Goal: Check status: Check status

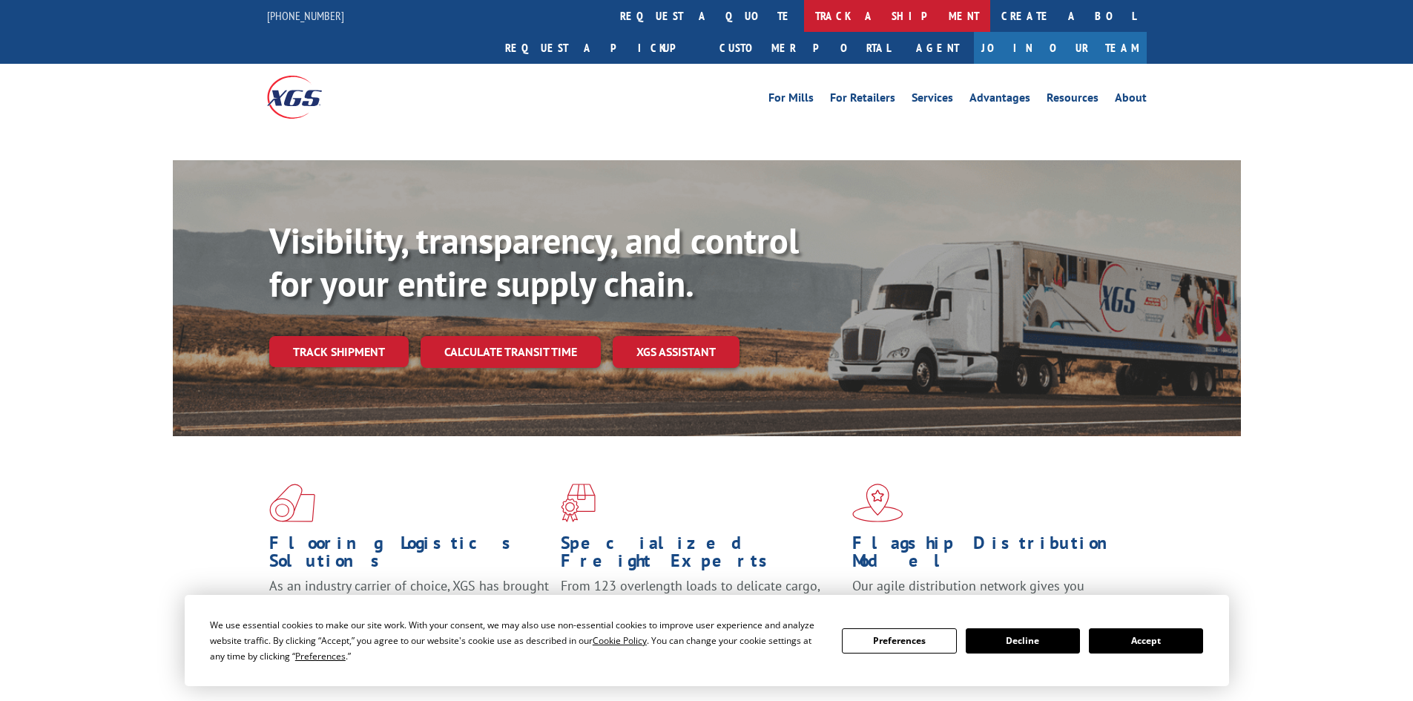
click at [804, 19] on link "track a shipment" at bounding box center [897, 16] width 186 height 32
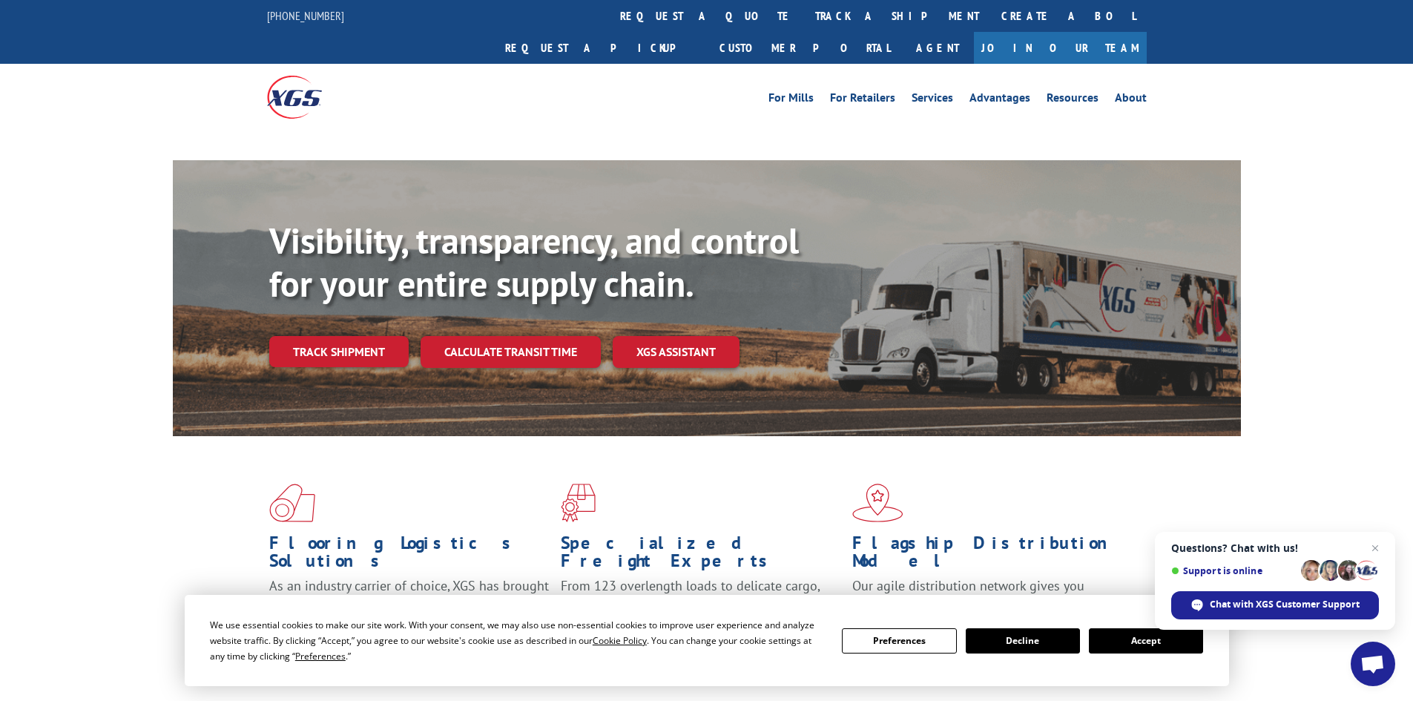
click at [1133, 642] on button "Accept" at bounding box center [1146, 640] width 114 height 25
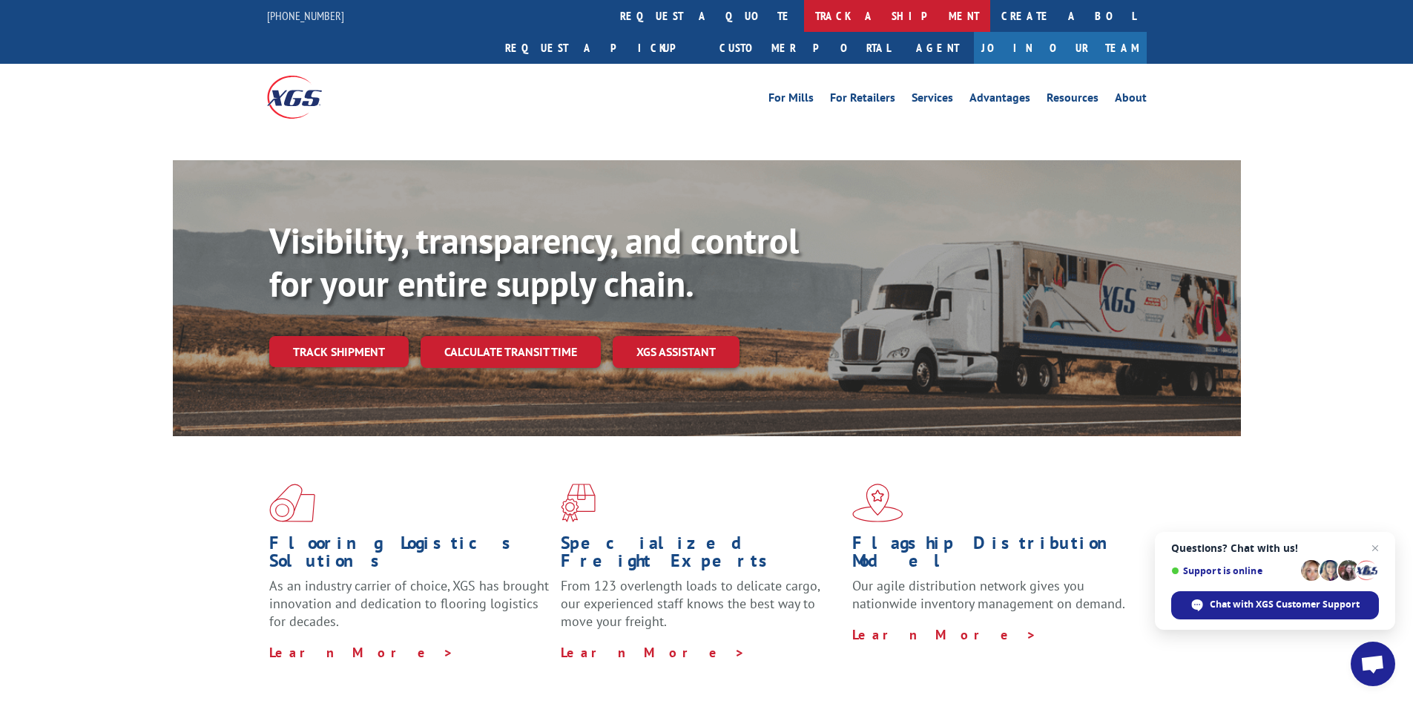
click at [804, 16] on link "track a shipment" at bounding box center [897, 16] width 186 height 32
click at [1375, 546] on span "Close chat" at bounding box center [1375, 548] width 19 height 19
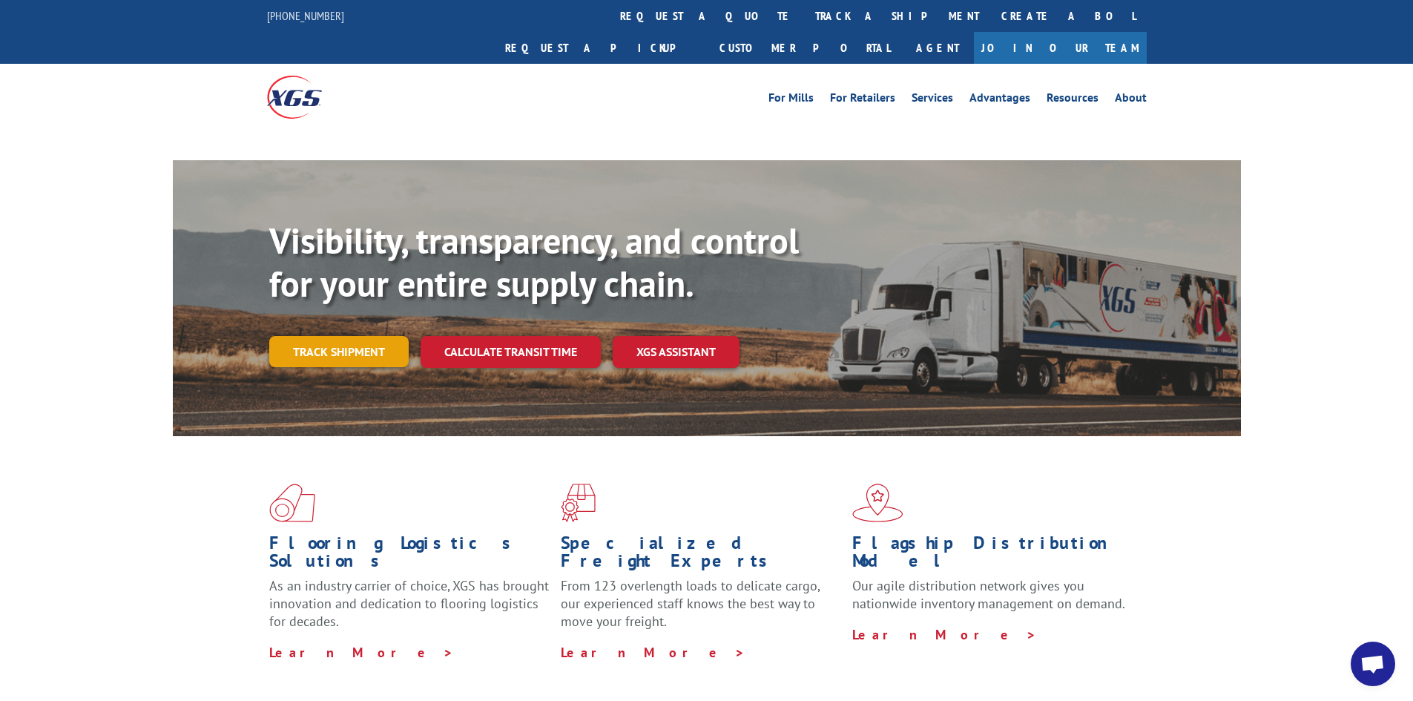
click at [341, 336] on link "Track shipment" at bounding box center [338, 351] width 139 height 31
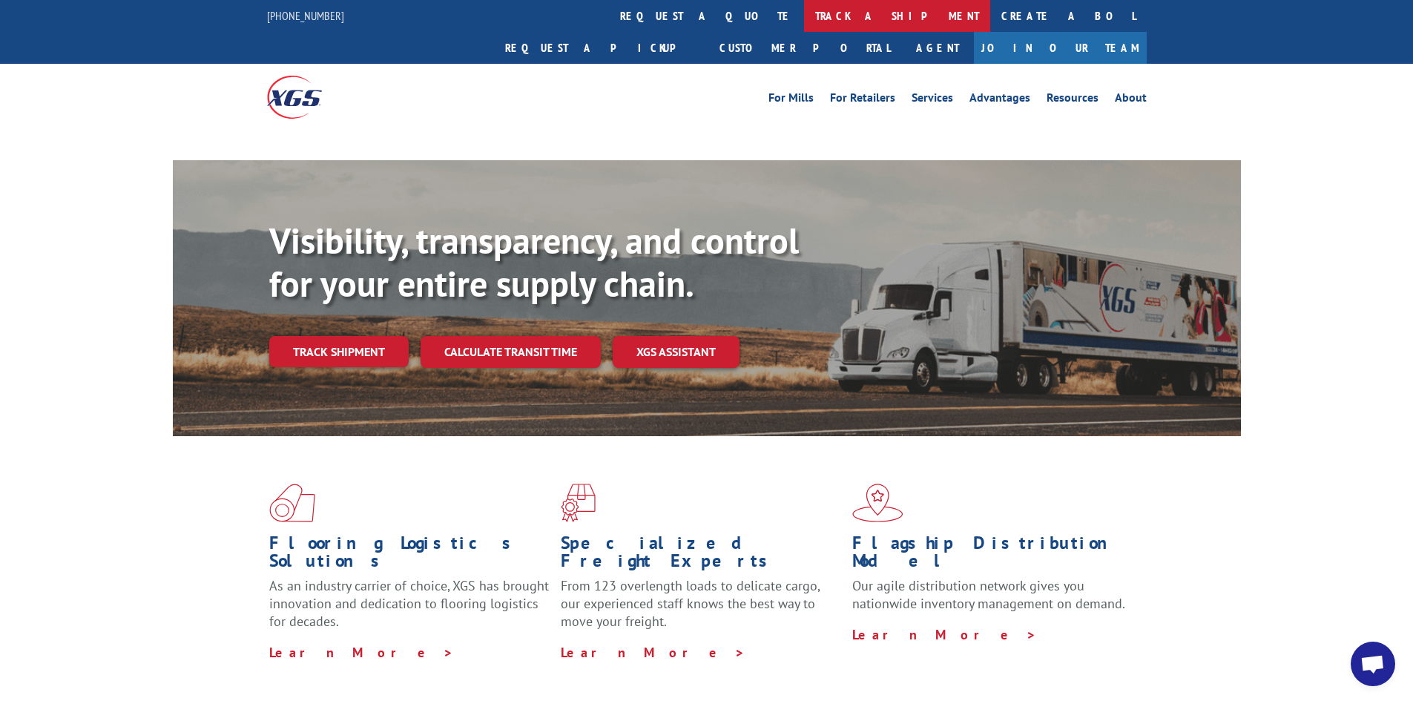
click at [804, 19] on link "track a shipment" at bounding box center [897, 16] width 186 height 32
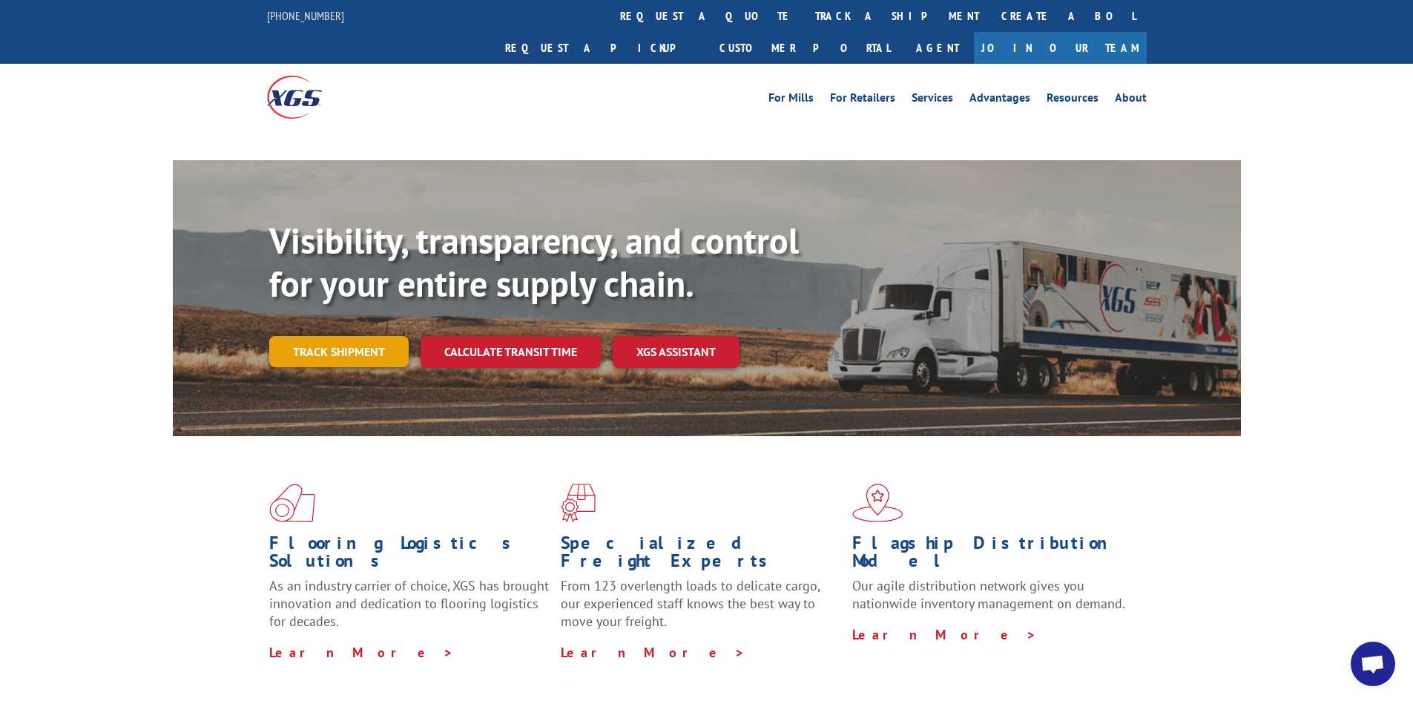
click at [366, 336] on link "Track shipment" at bounding box center [338, 351] width 139 height 31
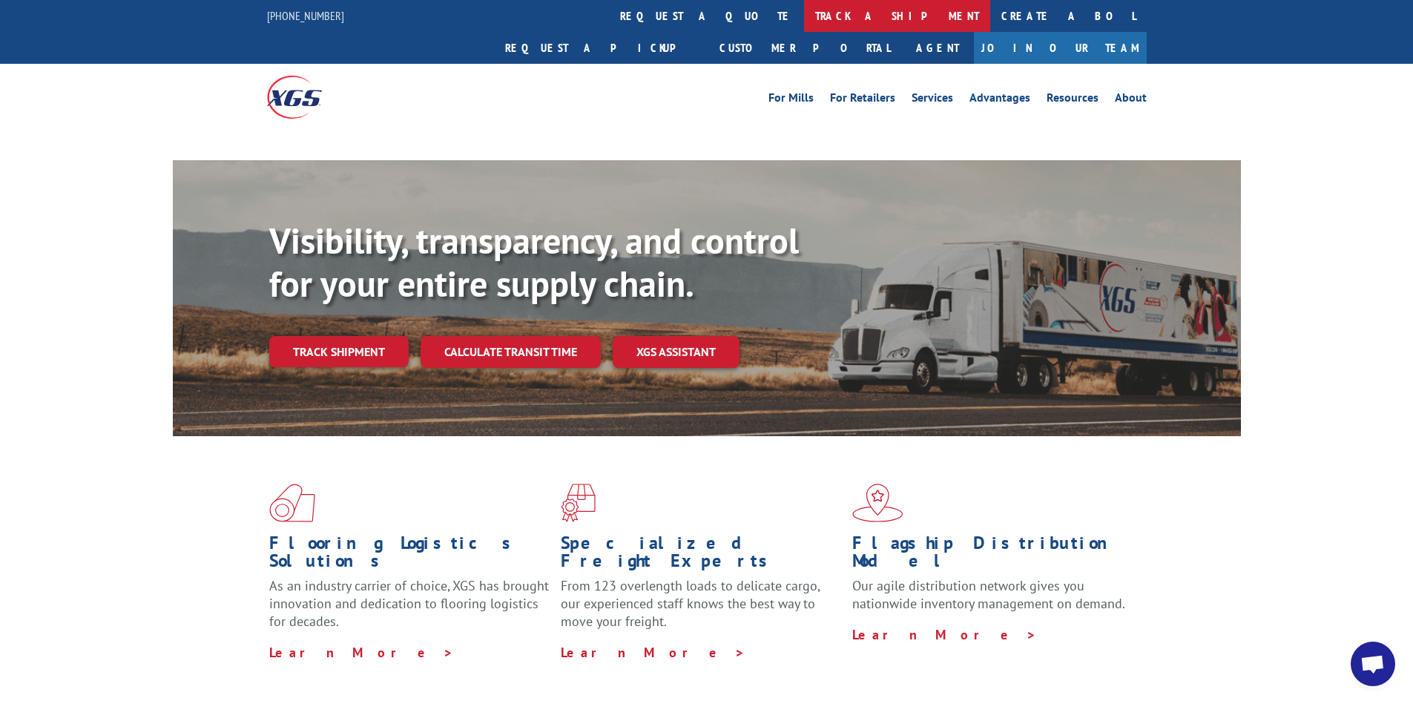
click at [804, 11] on link "track a shipment" at bounding box center [897, 16] width 186 height 32
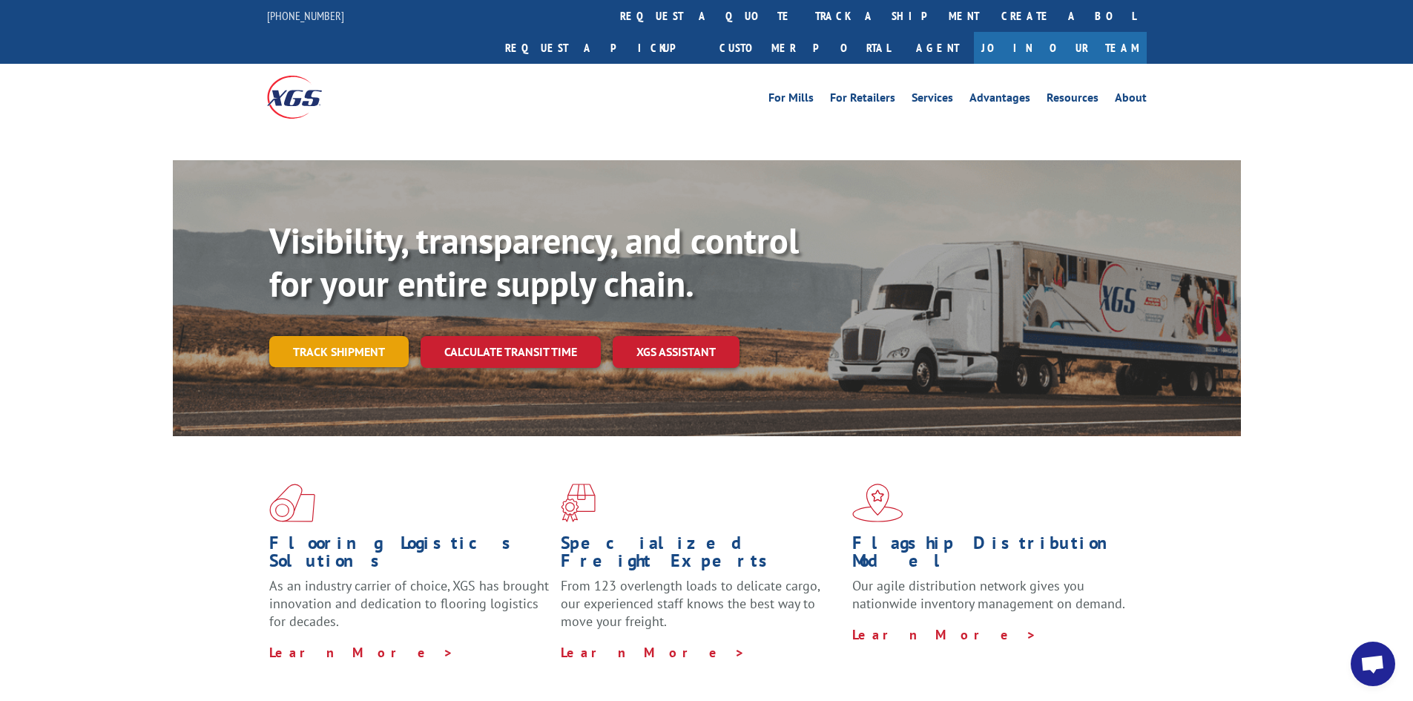
click at [315, 336] on link "Track shipment" at bounding box center [338, 351] width 139 height 31
click at [326, 336] on link "Track shipment" at bounding box center [338, 351] width 139 height 31
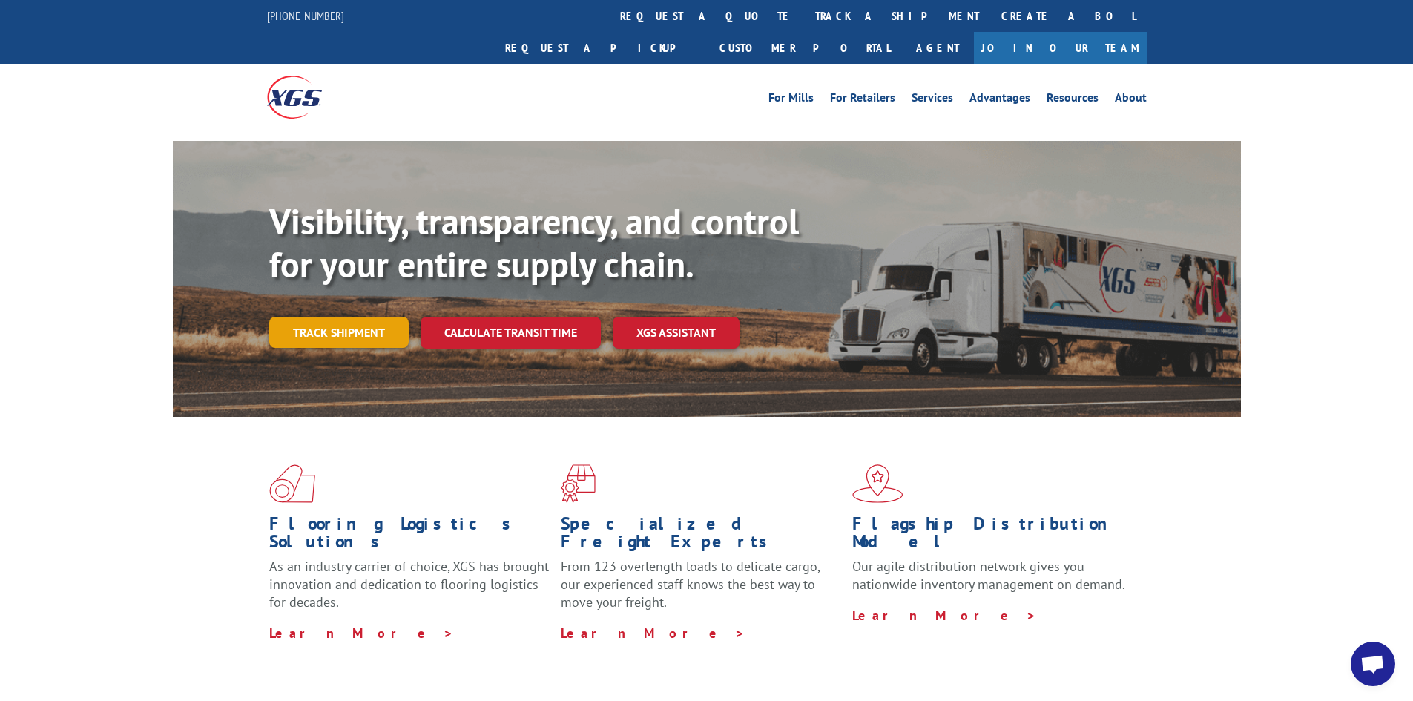
click at [332, 317] on link "Track shipment" at bounding box center [338, 332] width 139 height 31
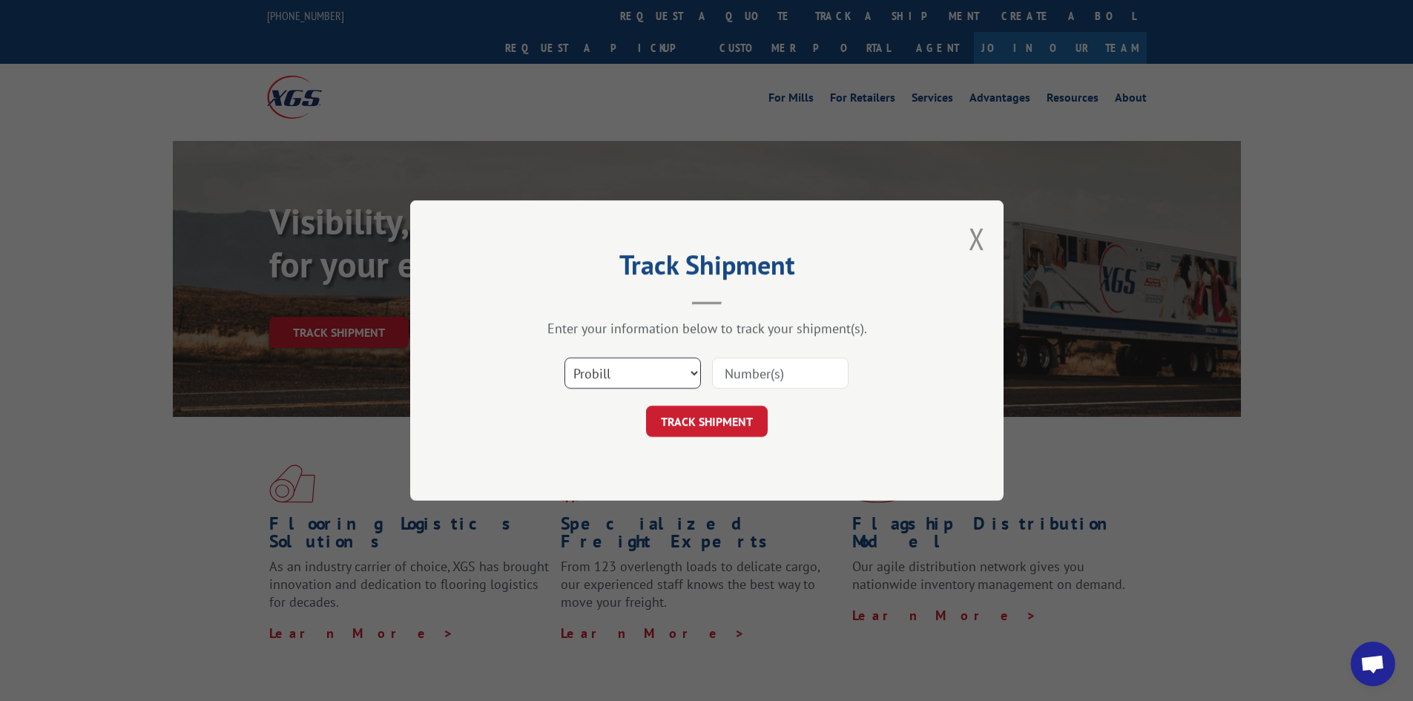
click at [625, 363] on select "Select category... Probill BOL PO" at bounding box center [633, 373] width 136 height 31
select select "bol"
click at [565, 358] on select "Select category... Probill BOL PO" at bounding box center [633, 373] width 136 height 31
paste input "6776923"
type input "6776923"
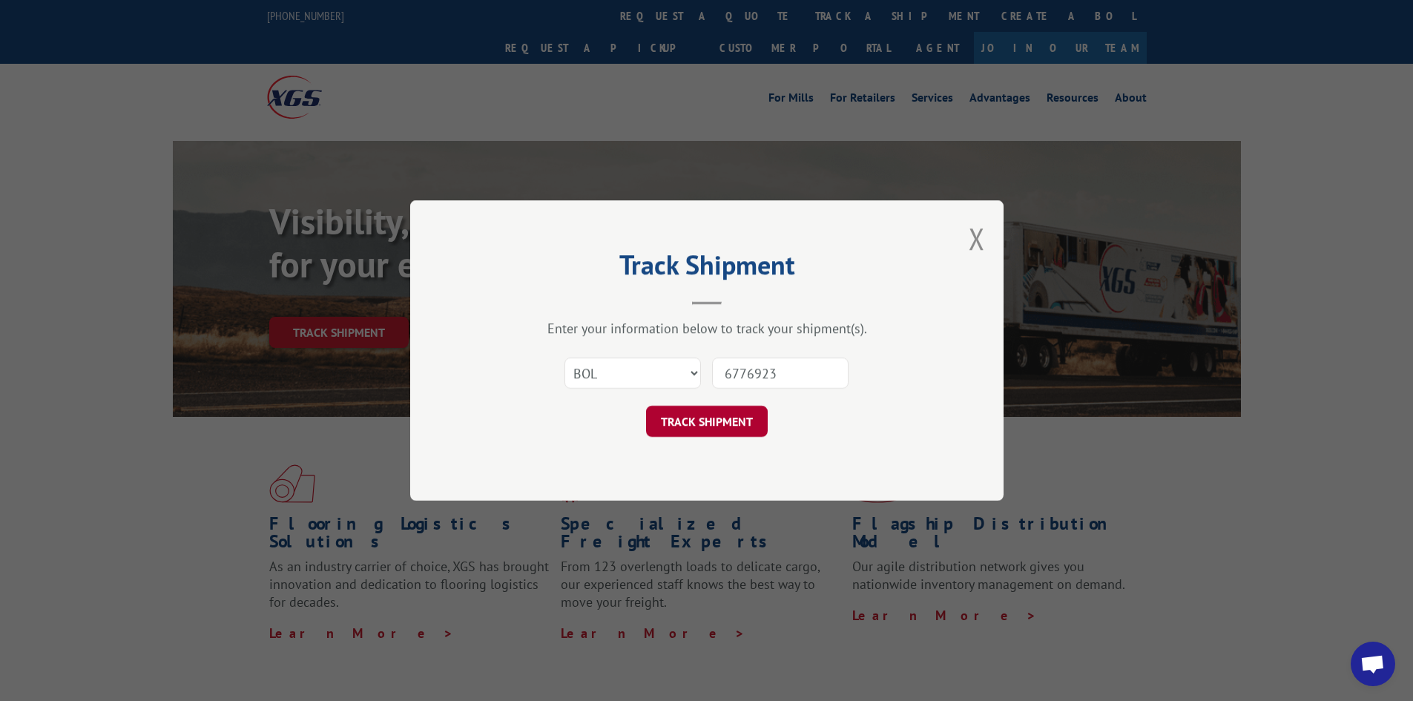
click at [725, 421] on button "TRACK SHIPMENT" at bounding box center [707, 421] width 122 height 31
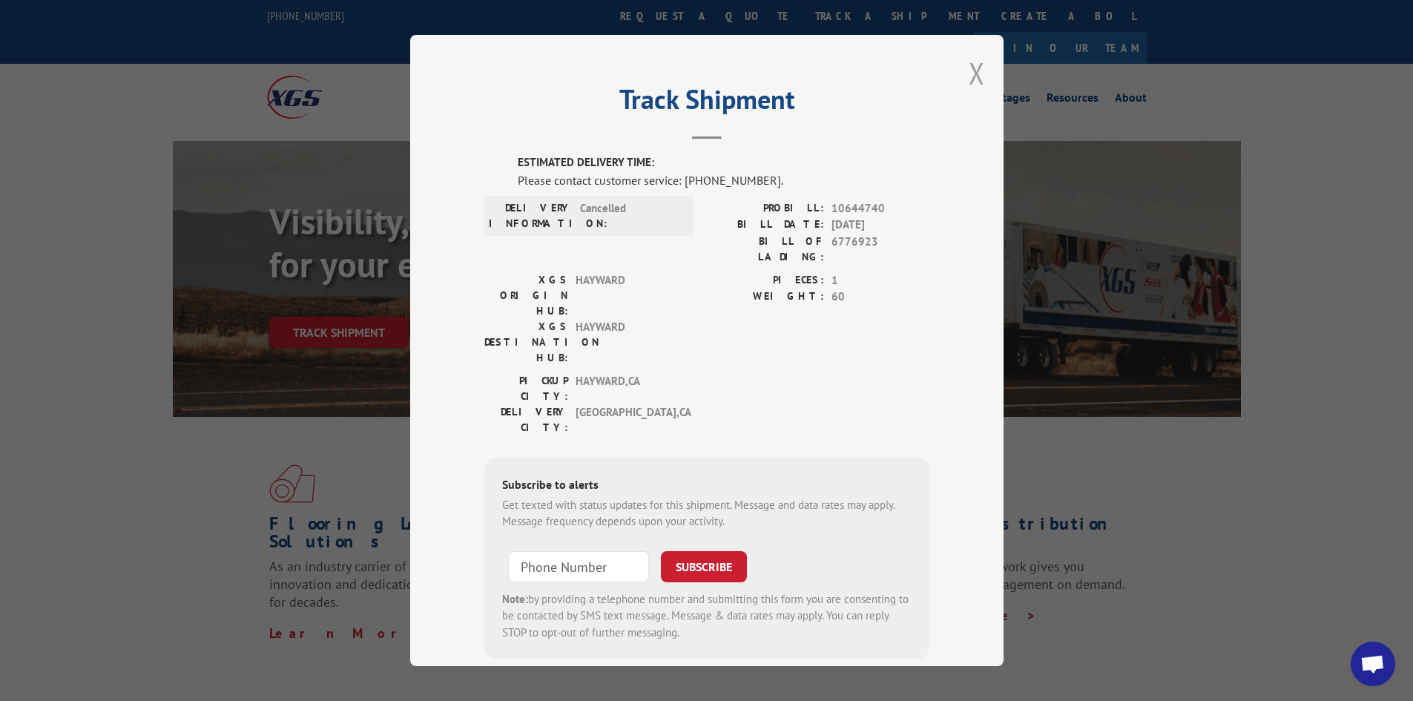
click at [969, 73] on button "Close modal" at bounding box center [977, 72] width 16 height 39
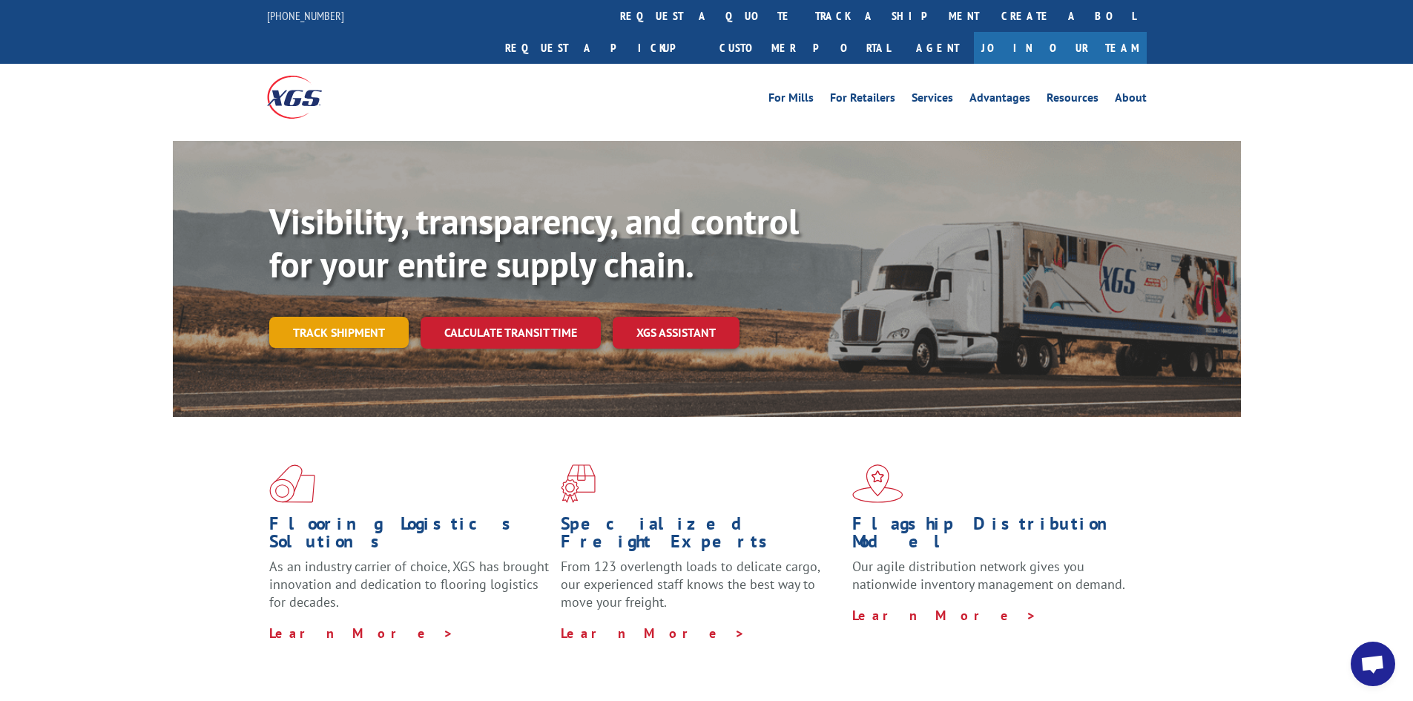
click at [306, 317] on link "Track shipment" at bounding box center [338, 332] width 139 height 31
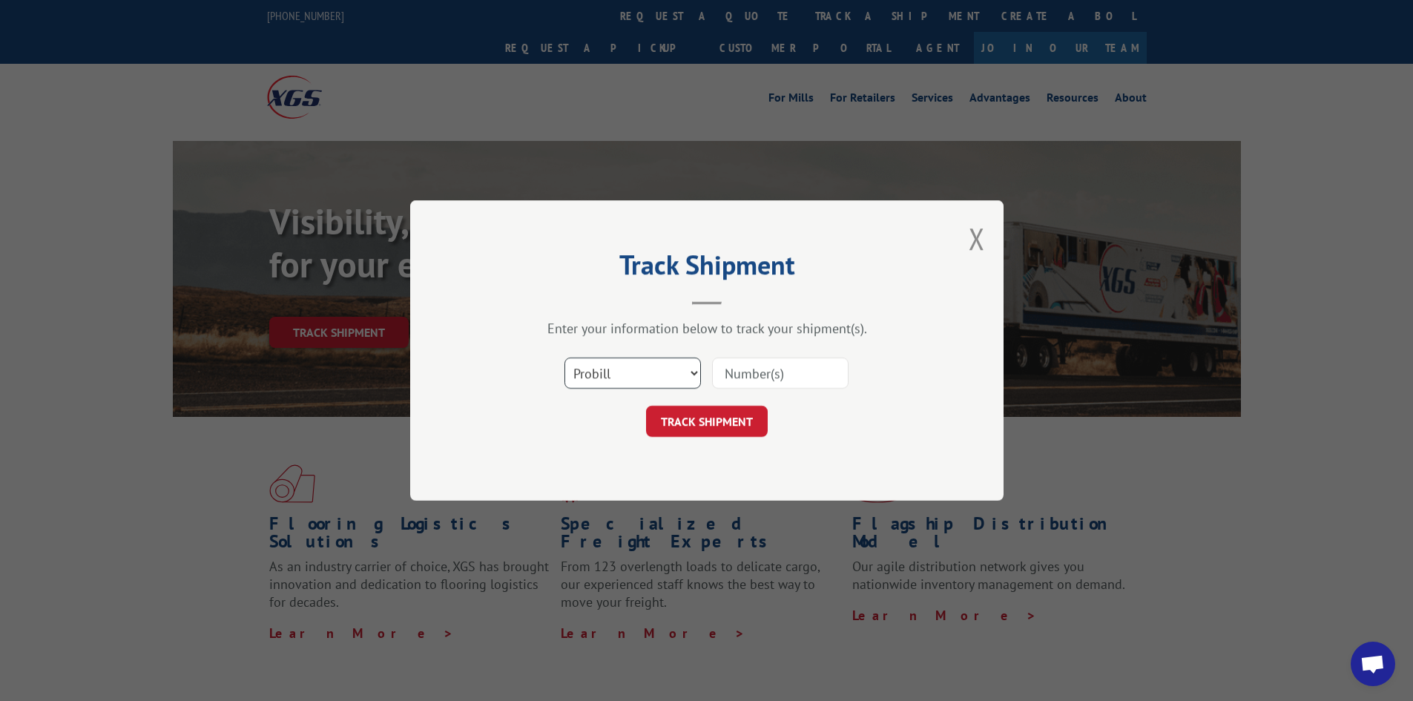
click at [609, 380] on select "Select category... Probill BOL PO" at bounding box center [633, 373] width 136 height 31
select select "bol"
click at [565, 358] on select "Select category... Probill BOL PO" at bounding box center [633, 373] width 136 height 31
click at [734, 372] on input at bounding box center [780, 373] width 136 height 31
paste input "6776923"
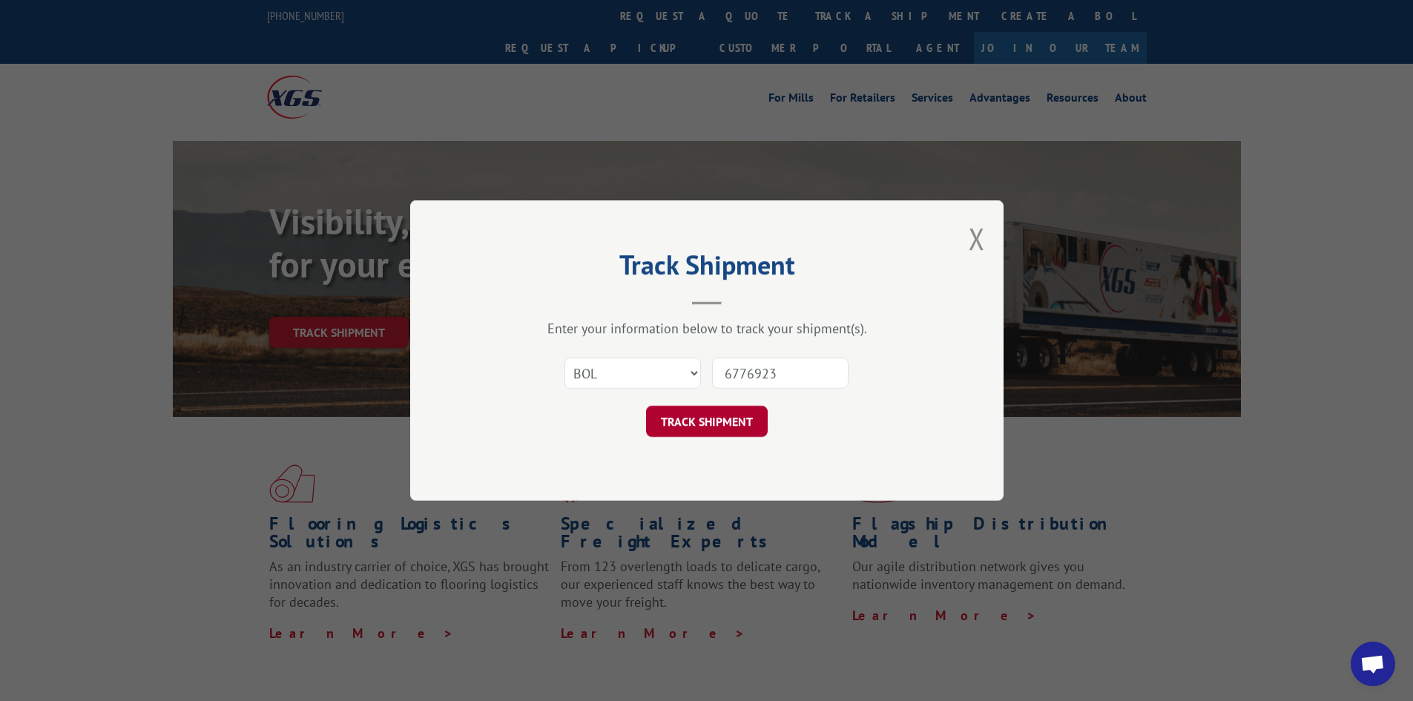
type input "6776923"
click at [709, 424] on button "TRACK SHIPMENT" at bounding box center [707, 421] width 122 height 31
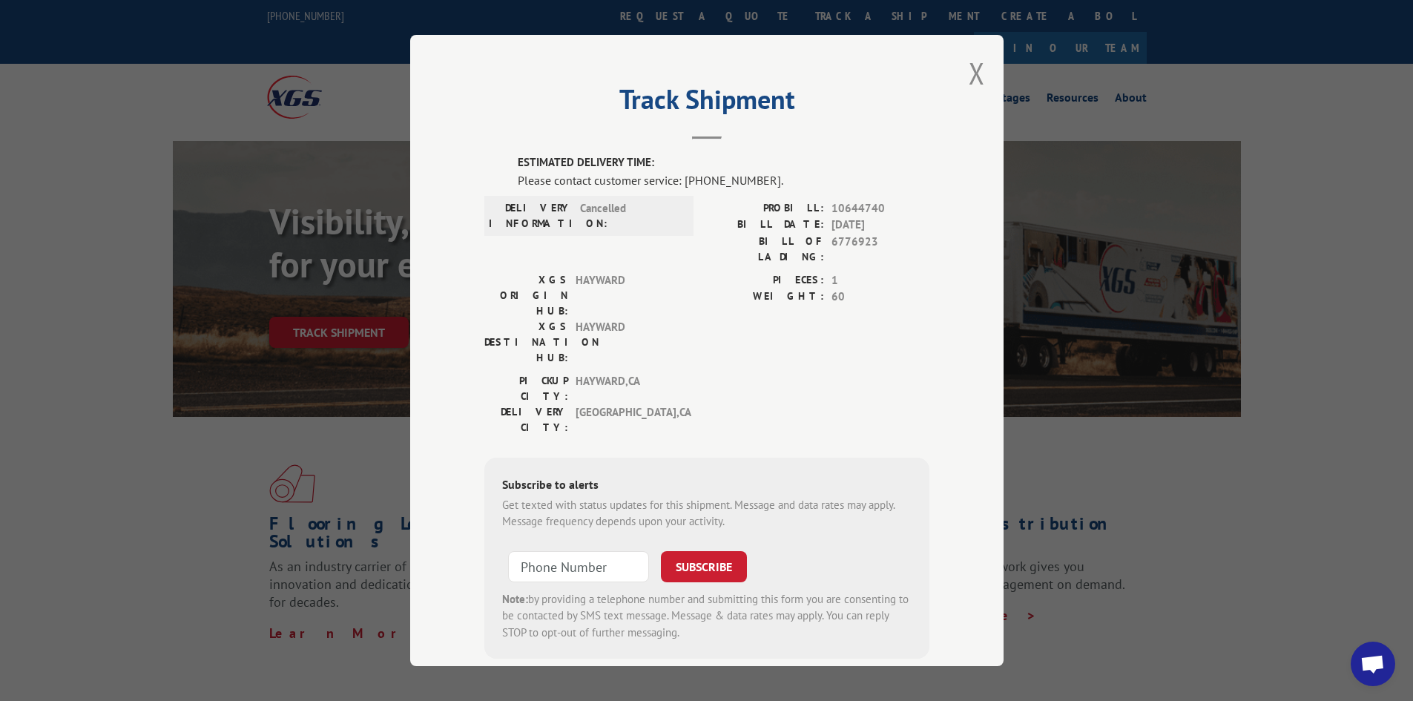
click at [978, 78] on button "Close modal" at bounding box center [977, 72] width 16 height 39
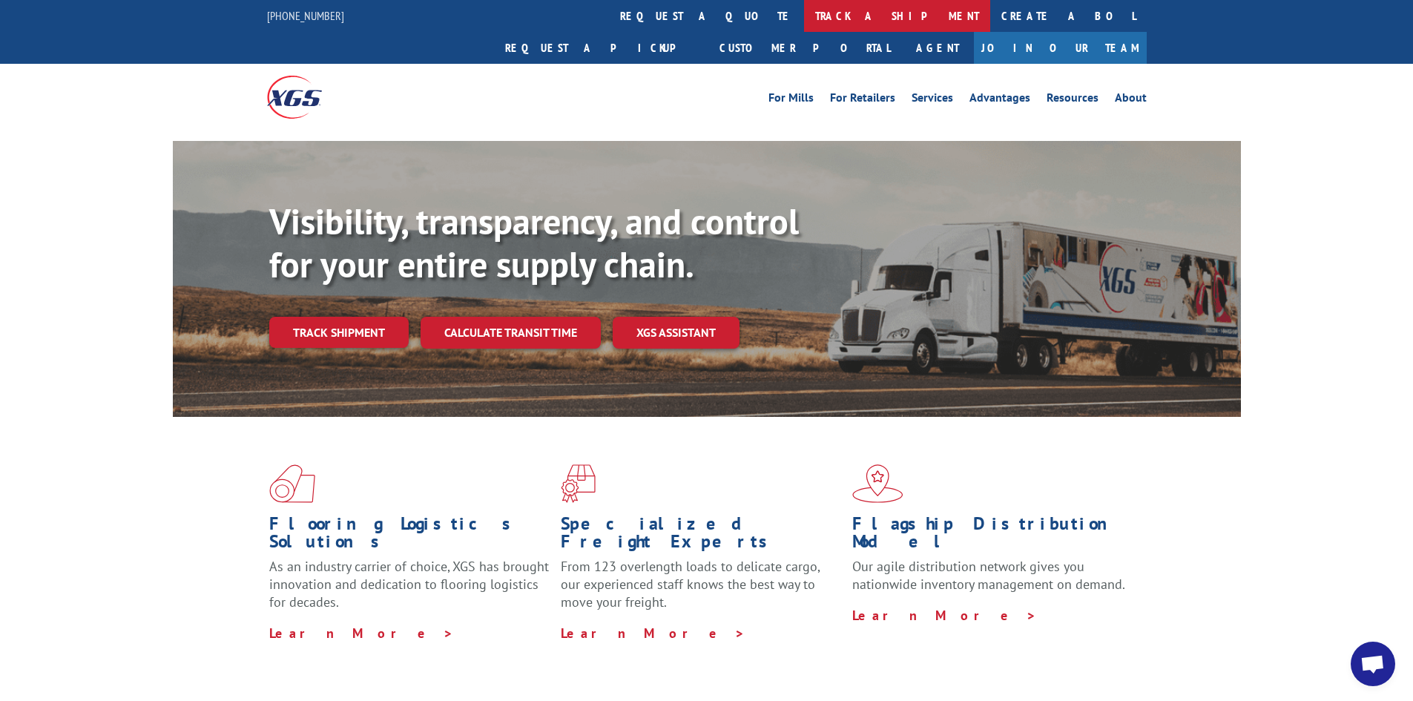
click at [804, 20] on link "track a shipment" at bounding box center [897, 16] width 186 height 32
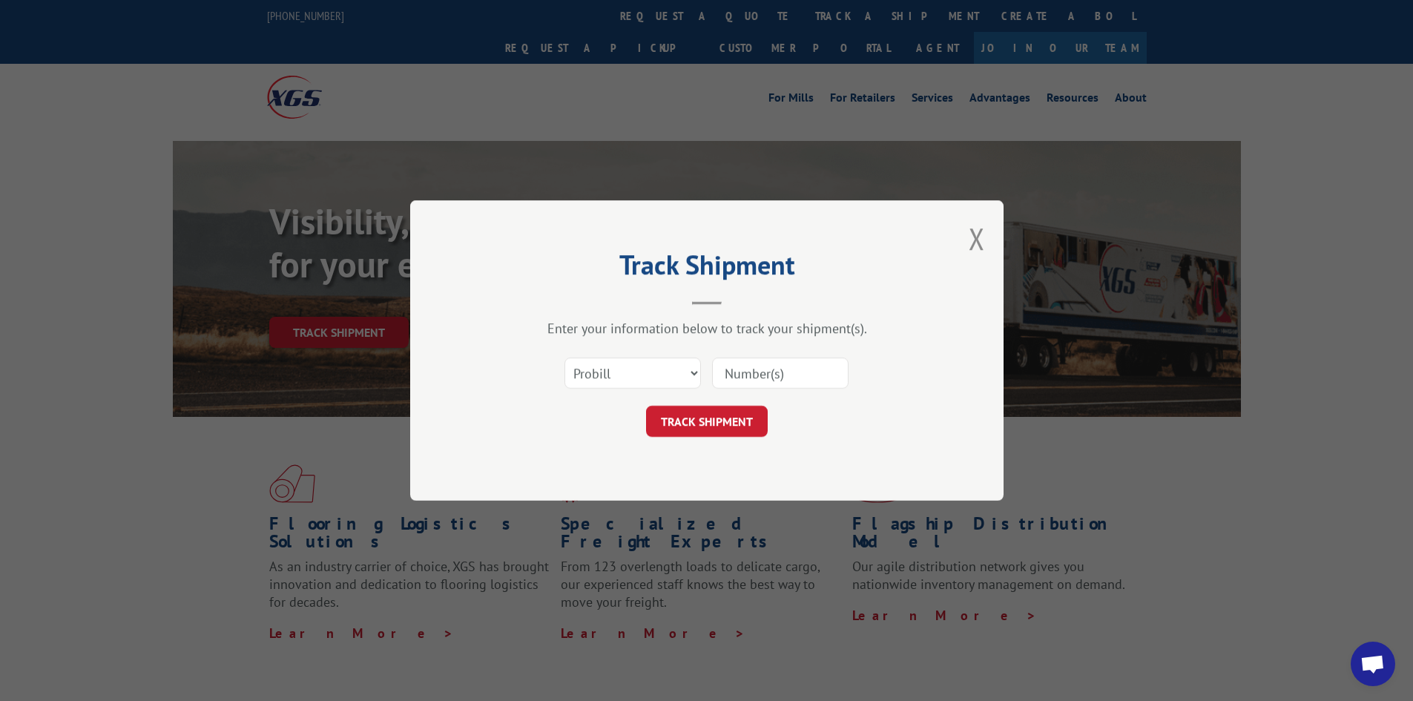
click at [792, 371] on input at bounding box center [780, 373] width 136 height 31
paste input "17472941"
type input "17472941"
click at [742, 428] on button "TRACK SHIPMENT" at bounding box center [707, 421] width 122 height 31
